Goal: Use online tool/utility: Use online tool/utility

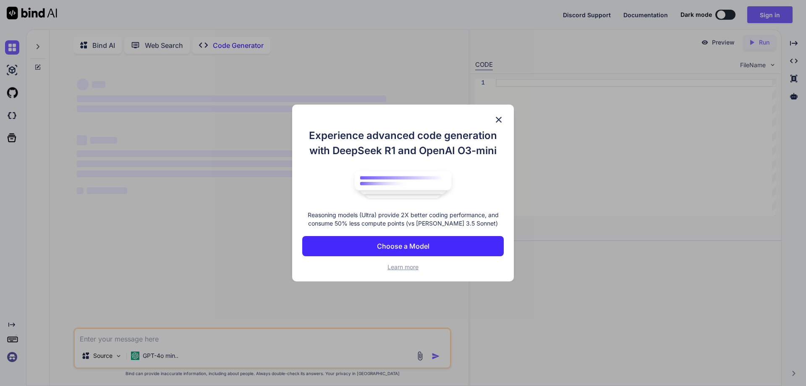
type textarea "x"
click at [502, 118] on img at bounding box center [499, 120] width 10 height 10
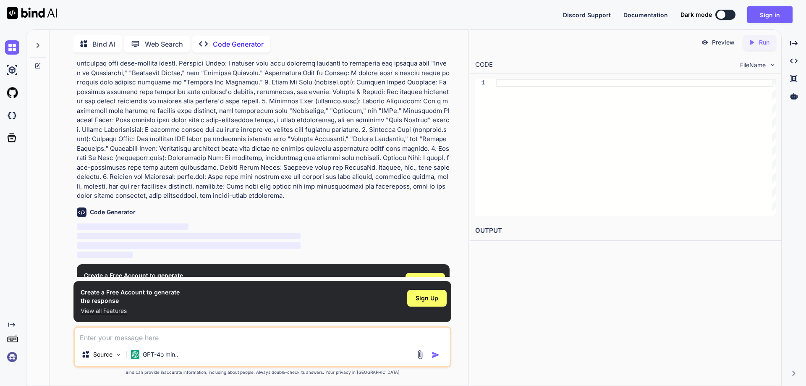
scroll to position [72, 0]
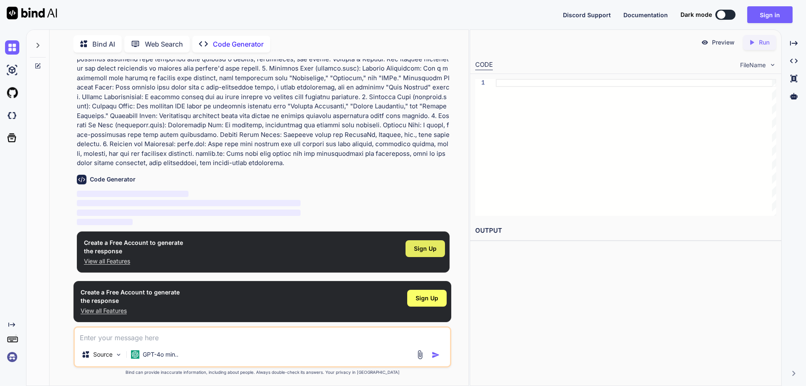
click at [431, 252] on span "Sign Up" at bounding box center [425, 248] width 23 height 8
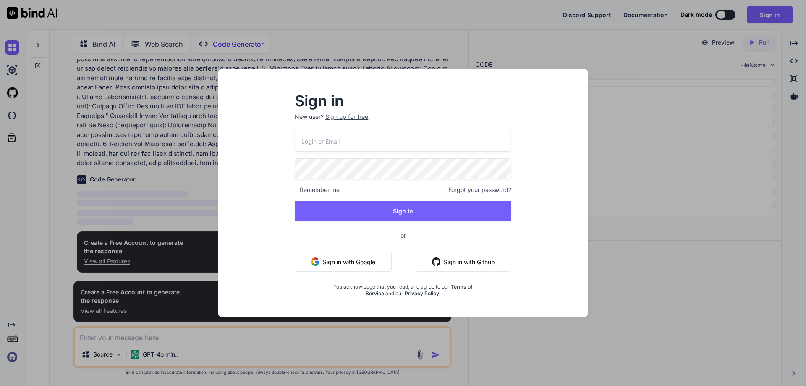
click at [359, 136] on input "email" at bounding box center [403, 141] width 217 height 21
click at [314, 263] on img "button" at bounding box center [315, 261] width 8 height 8
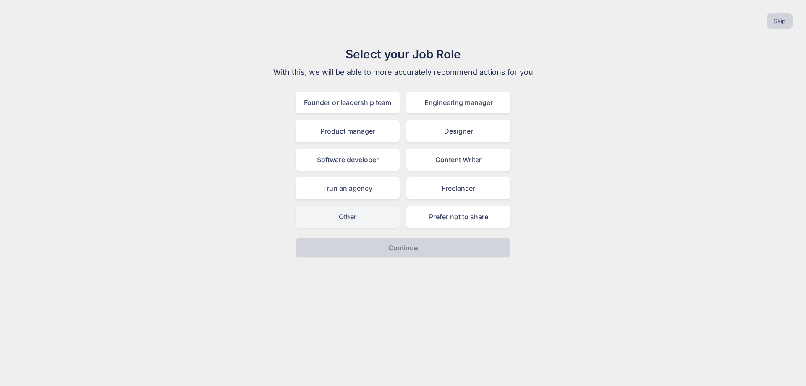
click at [363, 223] on div "Other" at bounding box center [348, 217] width 104 height 22
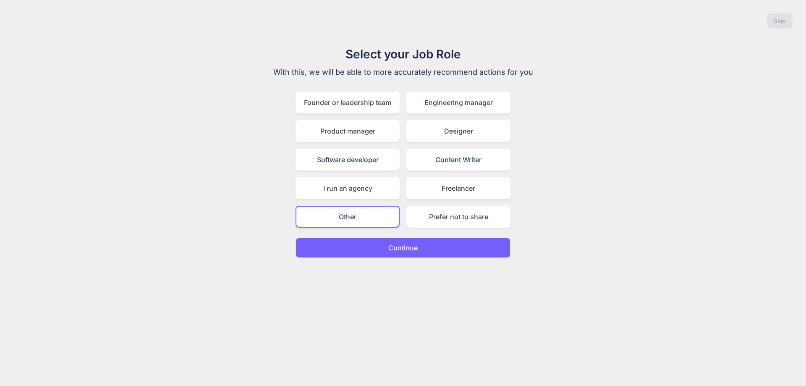
click at [389, 244] on p "Continue" at bounding box center [402, 248] width 29 height 10
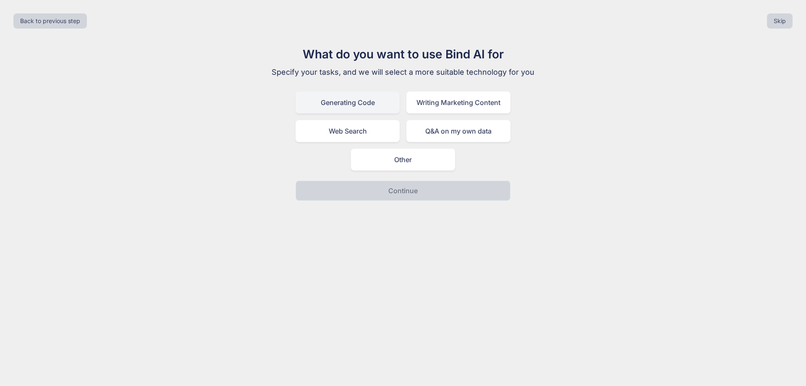
click at [348, 103] on div "Generating Code" at bounding box center [348, 103] width 104 height 22
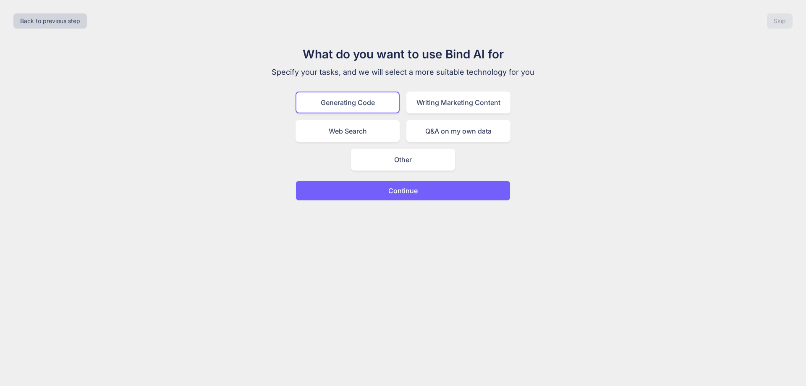
click at [417, 201] on div "Back to previous step Skip What do you want to use Bind AI for Specify your tas…" at bounding box center [403, 193] width 806 height 386
click at [417, 191] on p "Continue" at bounding box center [402, 191] width 29 height 10
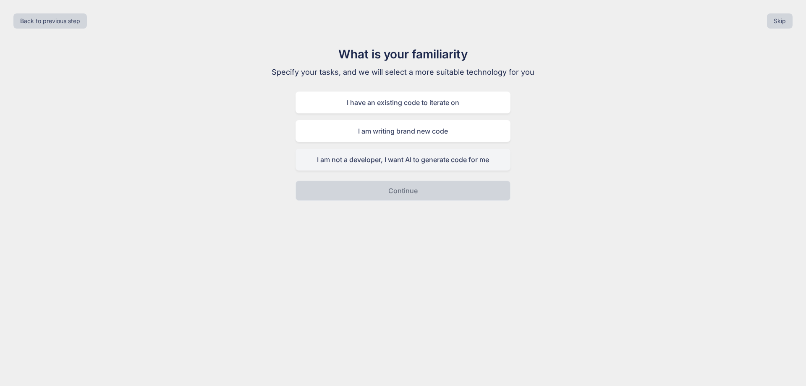
click at [414, 164] on div "I am not a developer, I want AI to generate code for me" at bounding box center [403, 160] width 215 height 22
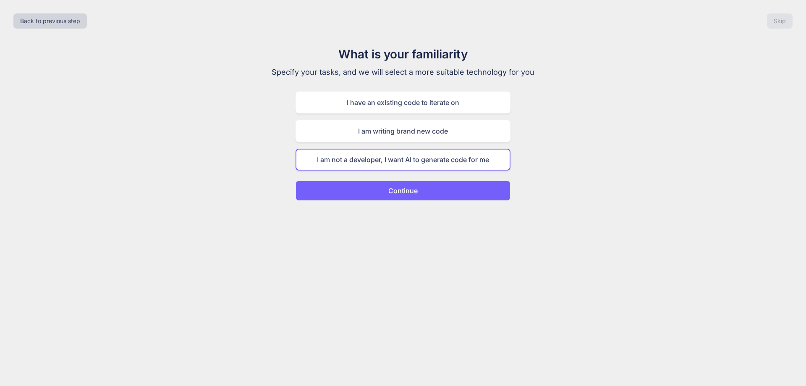
click at [430, 191] on button "Continue" at bounding box center [403, 191] width 215 height 20
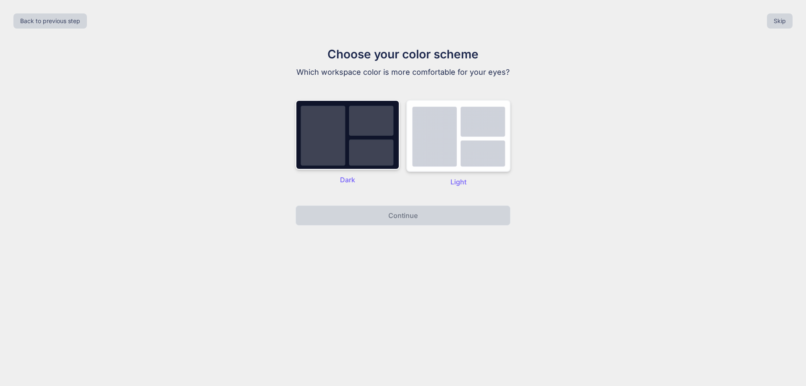
click at [435, 160] on img at bounding box center [458, 136] width 104 height 72
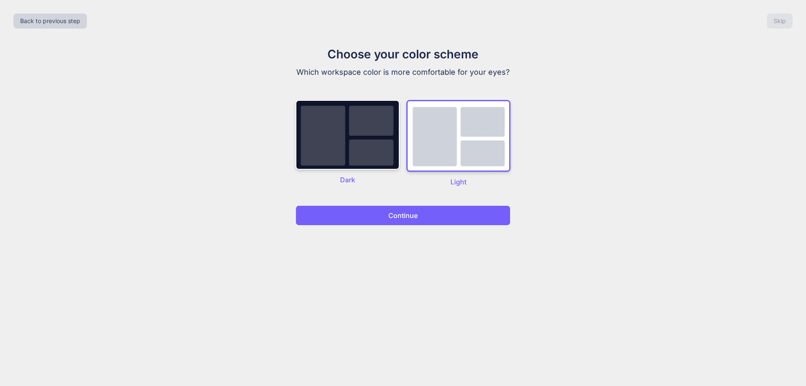
click at [417, 221] on button "Continue" at bounding box center [403, 215] width 215 height 20
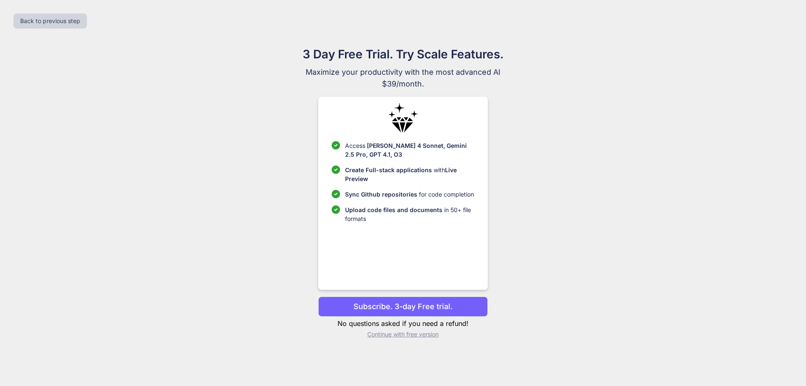
click at [639, 226] on div "3 Day Free Trial. Try Scale Features. Maximize your productivity with the most …" at bounding box center [403, 195] width 793 height 300
click at [432, 306] on p "Subscribe. 3-day Free trial." at bounding box center [403, 306] width 99 height 11
click at [644, 192] on div "3 Day Free Trial. Try Scale Features. Maximize your productivity with the most …" at bounding box center [403, 195] width 793 height 300
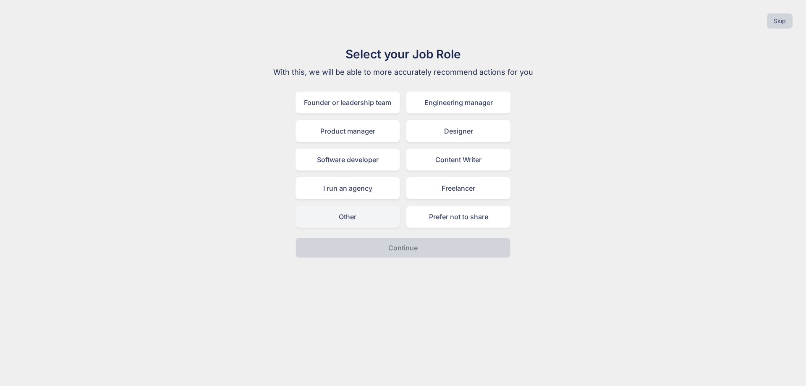
click at [367, 223] on div "Other" at bounding box center [348, 217] width 104 height 22
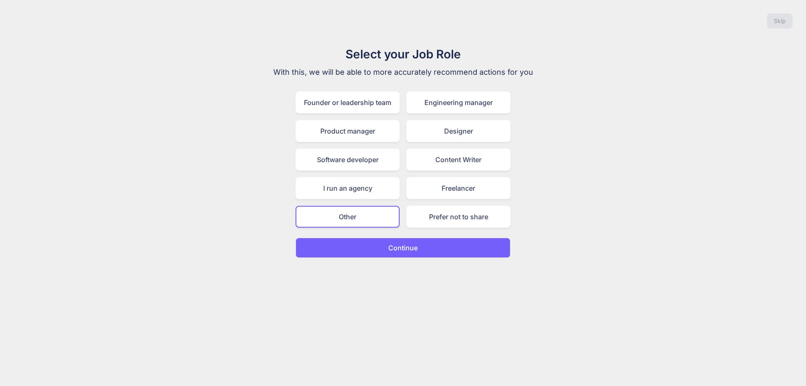
click at [410, 250] on p "Continue" at bounding box center [402, 248] width 29 height 10
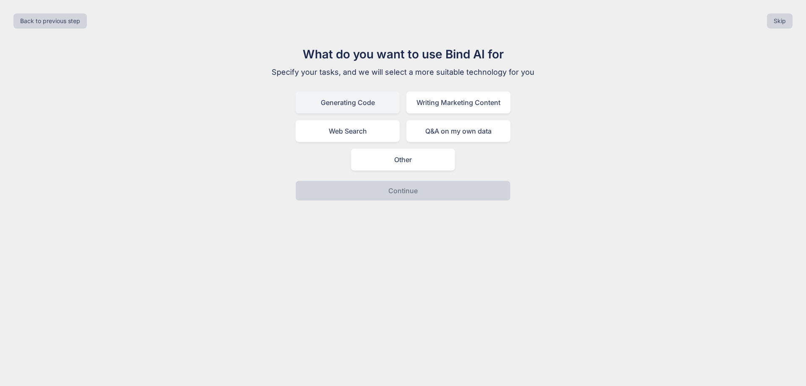
click at [368, 108] on div "Generating Code" at bounding box center [348, 103] width 104 height 22
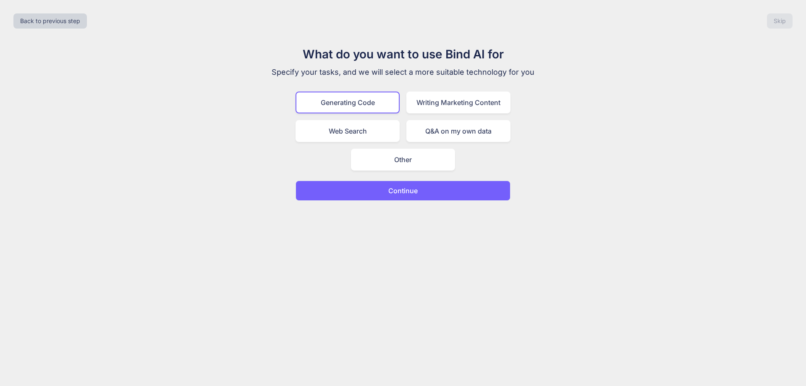
click at [419, 195] on button "Continue" at bounding box center [403, 191] width 215 height 20
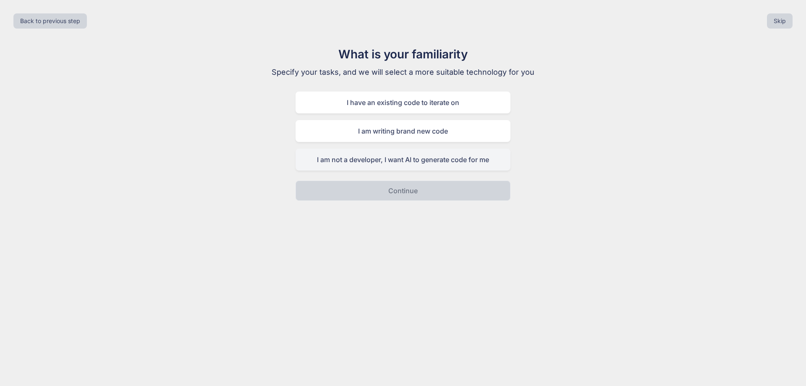
click at [402, 165] on div "I am not a developer, I want AI to generate code for me" at bounding box center [403, 160] width 215 height 22
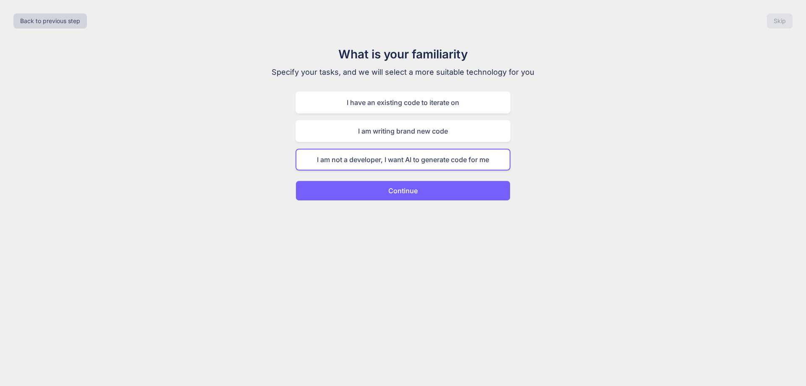
click at [395, 195] on p "Continue" at bounding box center [402, 191] width 29 height 10
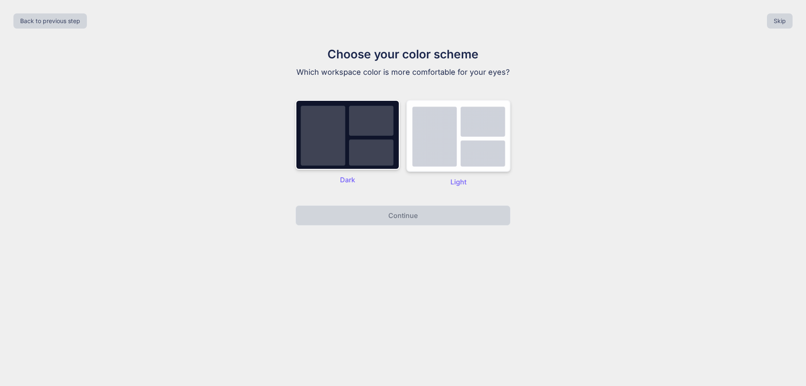
click at [443, 156] on img at bounding box center [458, 136] width 104 height 72
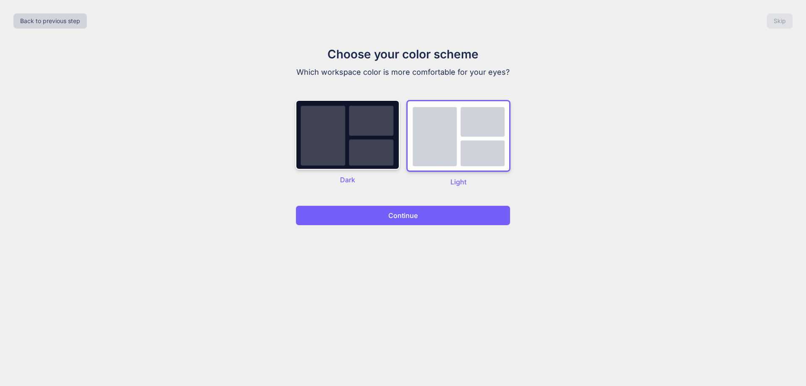
click at [427, 210] on button "Continue" at bounding box center [403, 215] width 215 height 20
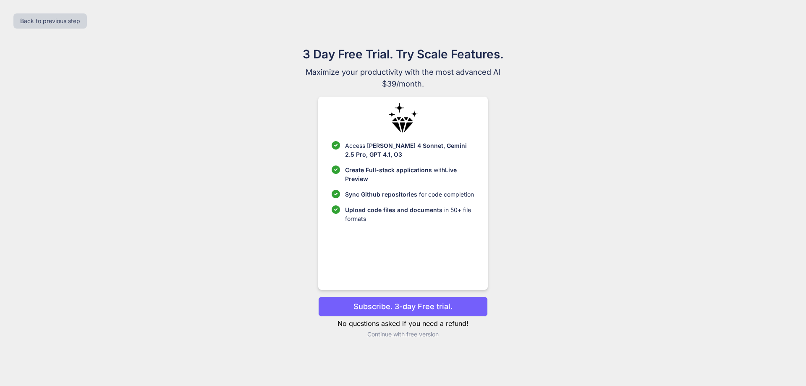
click at [403, 333] on p "Continue with free version" at bounding box center [402, 334] width 169 height 8
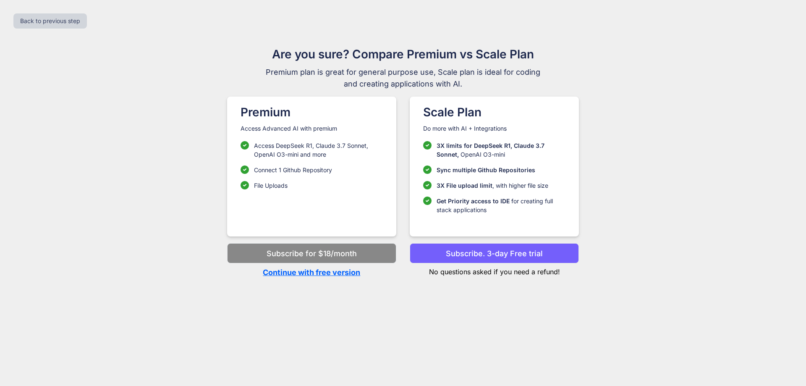
click at [324, 269] on p "Continue with free version" at bounding box center [311, 272] width 169 height 11
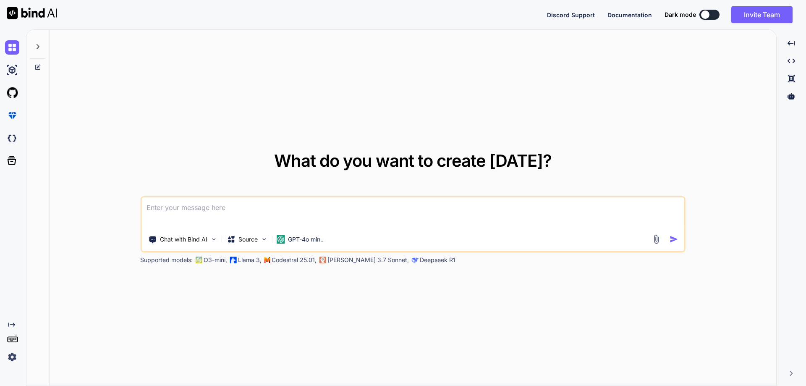
type textarea "x"
click at [288, 215] on textarea at bounding box center [412, 212] width 543 height 31
type textarea "1. Home Page (index.html): Hero Section: A large, animated banner with a compel…"
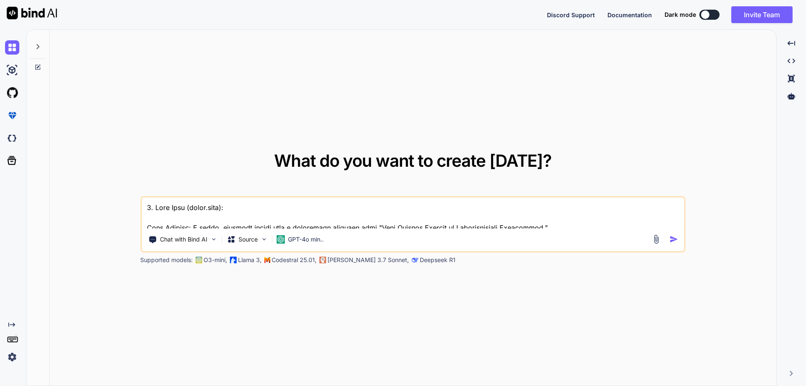
type textarea "x"
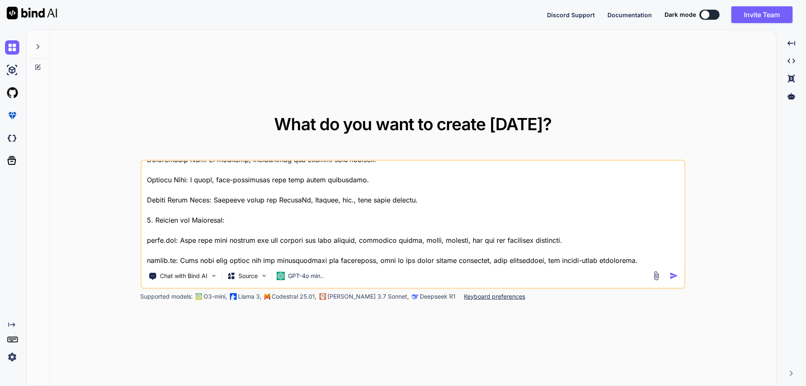
type textarea "1. Home Page (index.html): Hero Section: A large, animated banner with a compel…"
click at [675, 277] on img "button" at bounding box center [674, 275] width 9 height 9
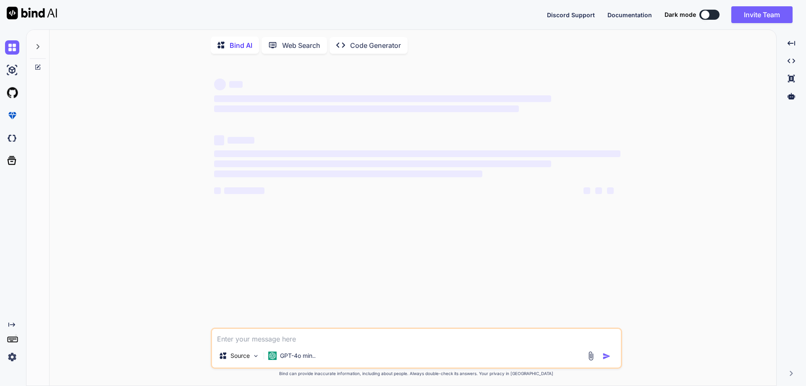
type textarea "x"
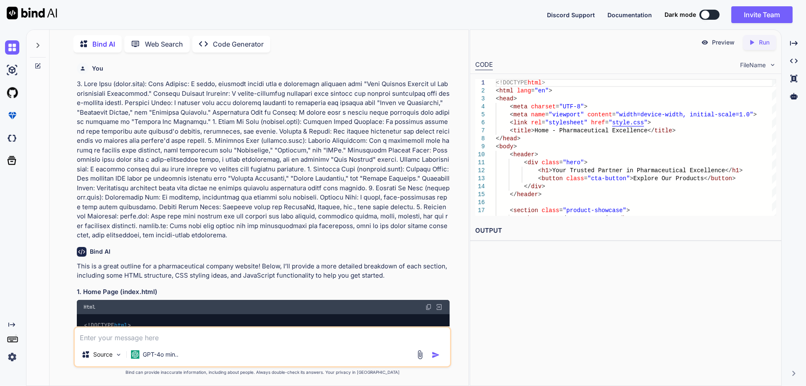
click at [152, 43] on p "Web Search" at bounding box center [164, 44] width 38 height 10
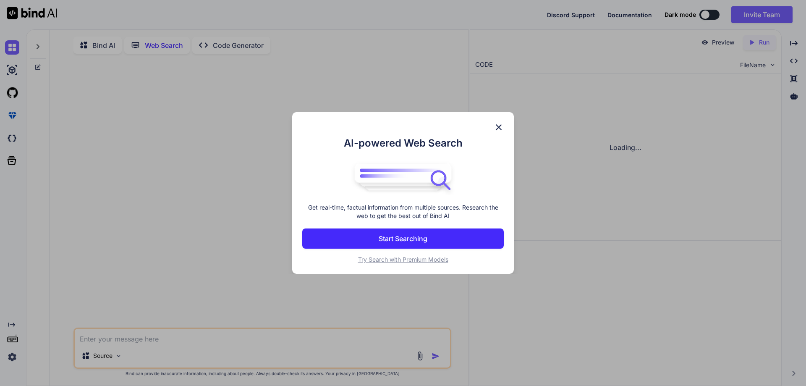
scroll to position [3, 0]
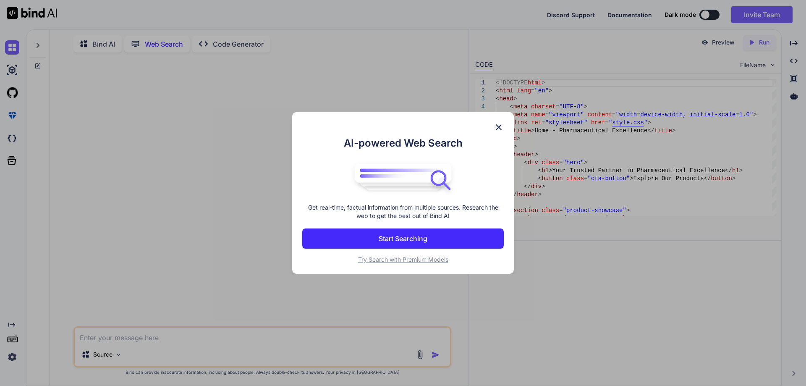
click at [396, 240] on p "Start Searching" at bounding box center [403, 238] width 49 height 10
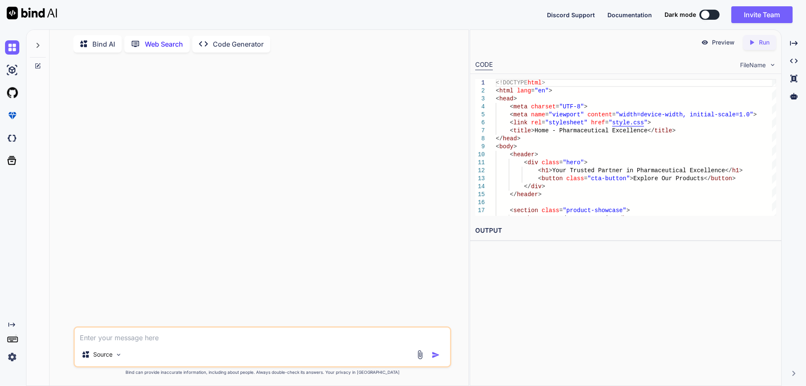
click at [284, 335] on textarea at bounding box center [262, 334] width 375 height 15
paste textarea "1. Home Page (index.html): Hero Section: A large, animated banner with a compel…"
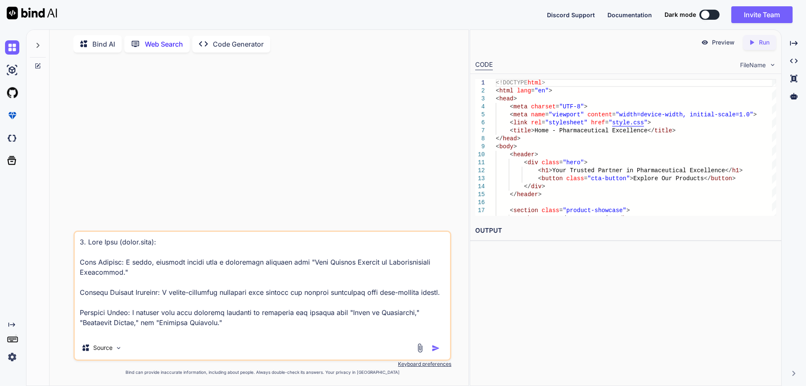
scroll to position [414, 0]
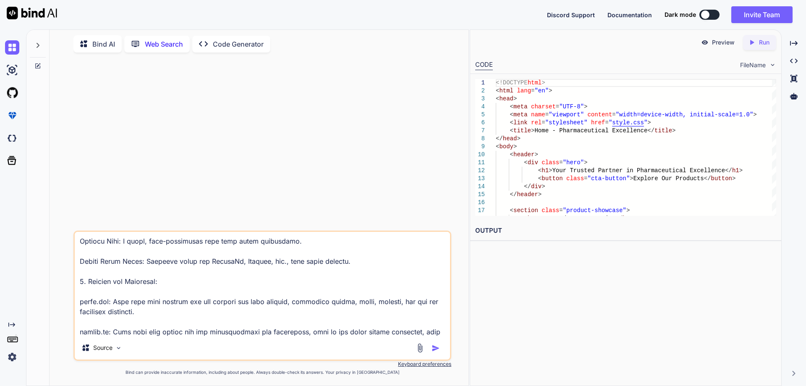
type textarea "1. Home Page (index.html): Hero Section: A large, animated banner with a compel…"
click at [435, 348] on img "button" at bounding box center [436, 348] width 8 height 8
